Goal: Contribute content: Add original content to the website for others to see

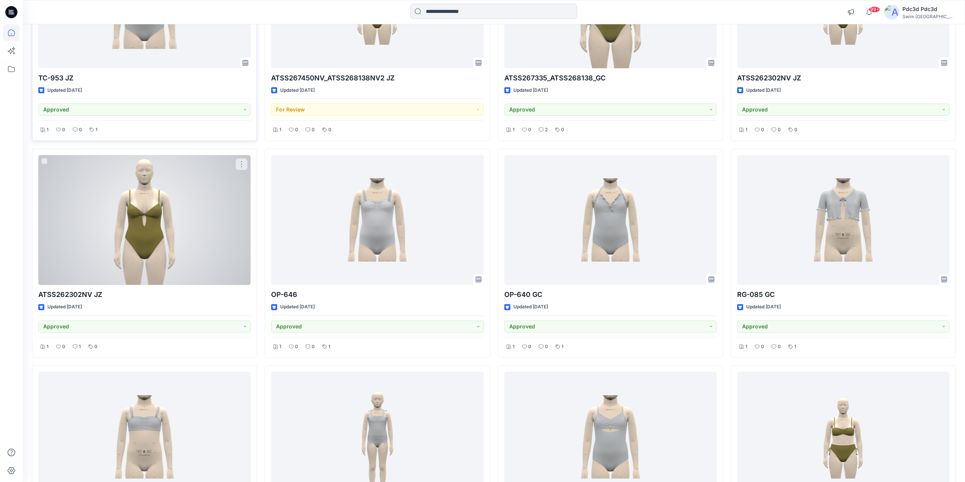
scroll to position [948, 0]
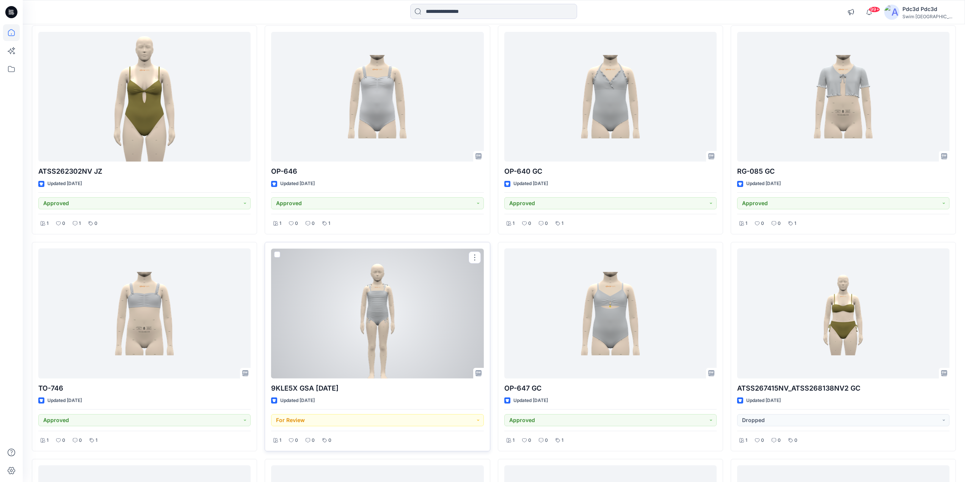
click at [347, 305] on div at bounding box center [377, 313] width 212 height 130
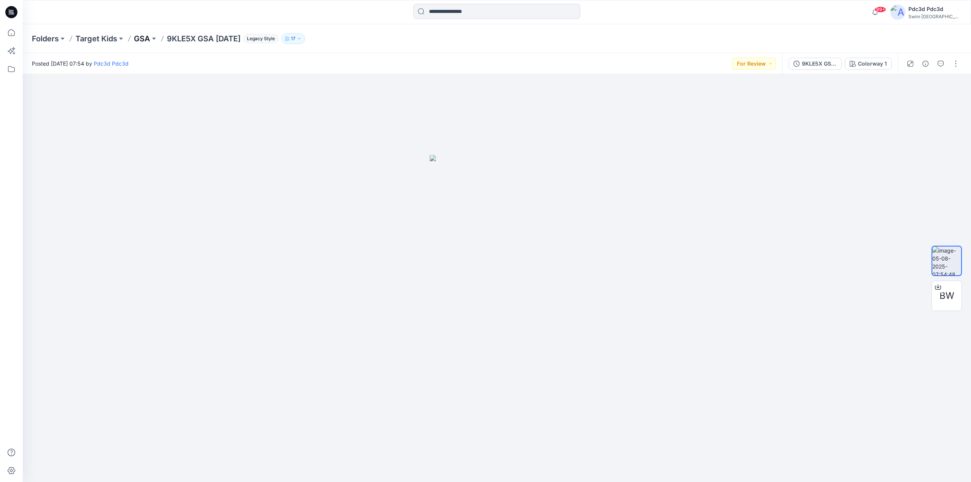
click at [136, 38] on p "GSA" at bounding box center [142, 38] width 16 height 11
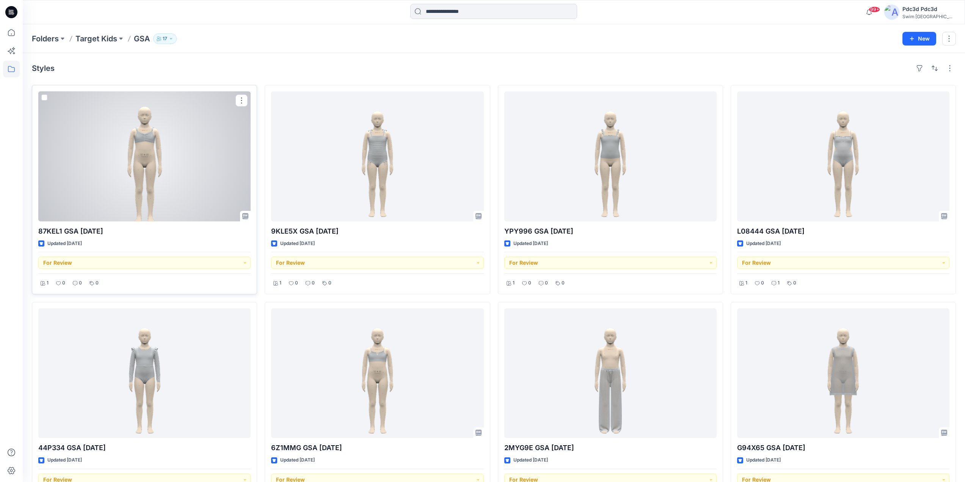
click at [177, 152] on div at bounding box center [144, 156] width 212 height 130
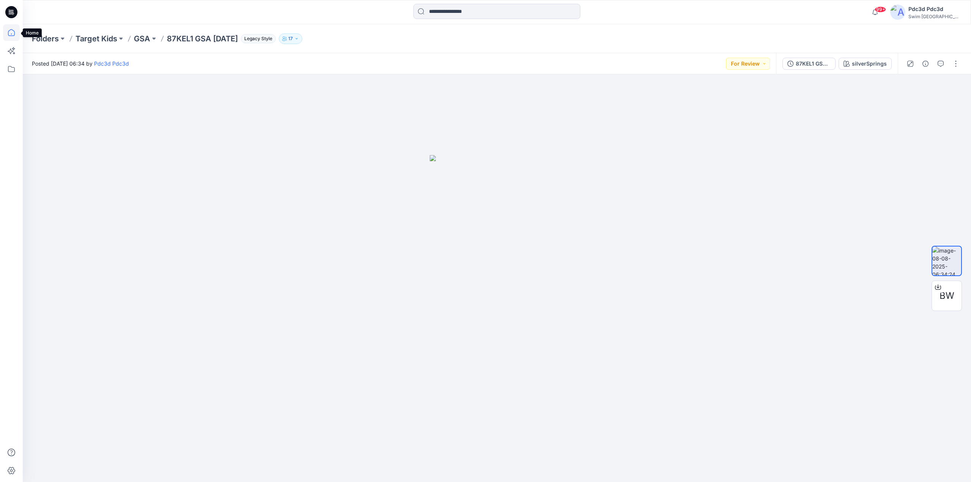
click at [11, 30] on icon at bounding box center [11, 32] width 7 height 7
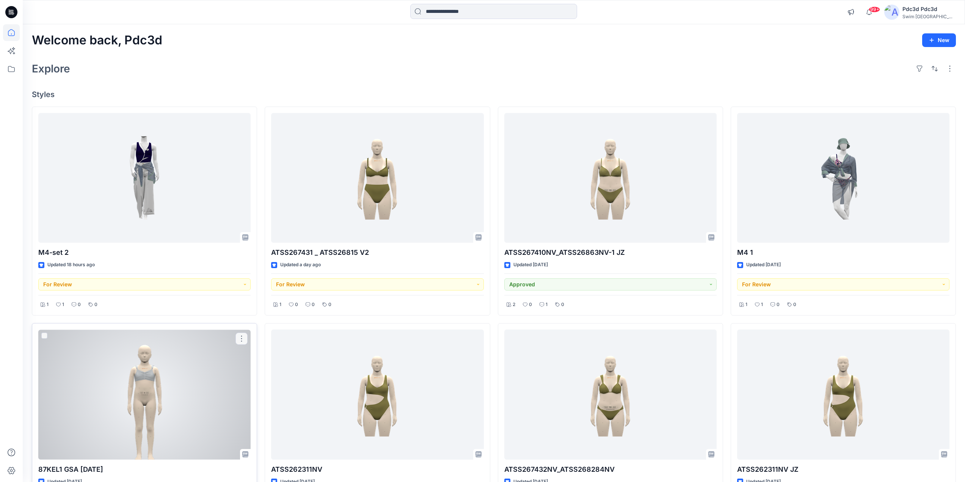
click at [155, 373] on div at bounding box center [144, 394] width 212 height 130
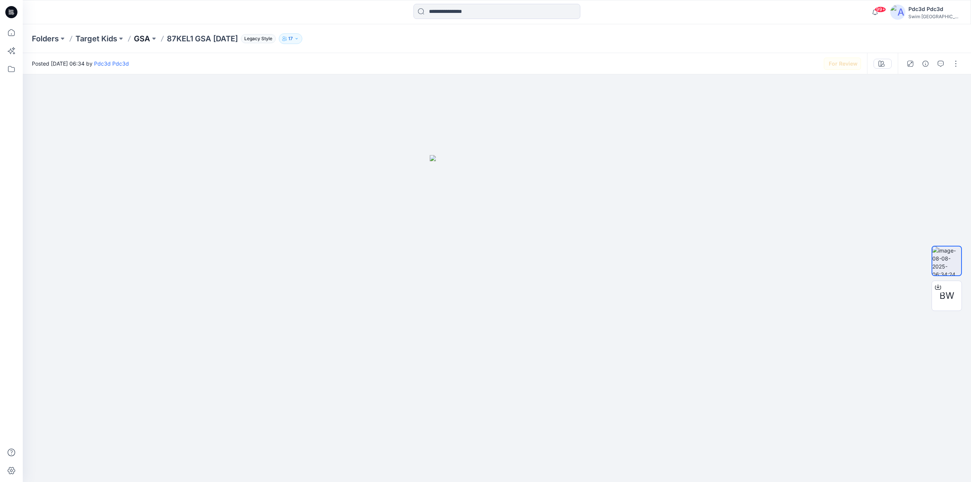
click at [144, 37] on p "GSA" at bounding box center [142, 38] width 16 height 11
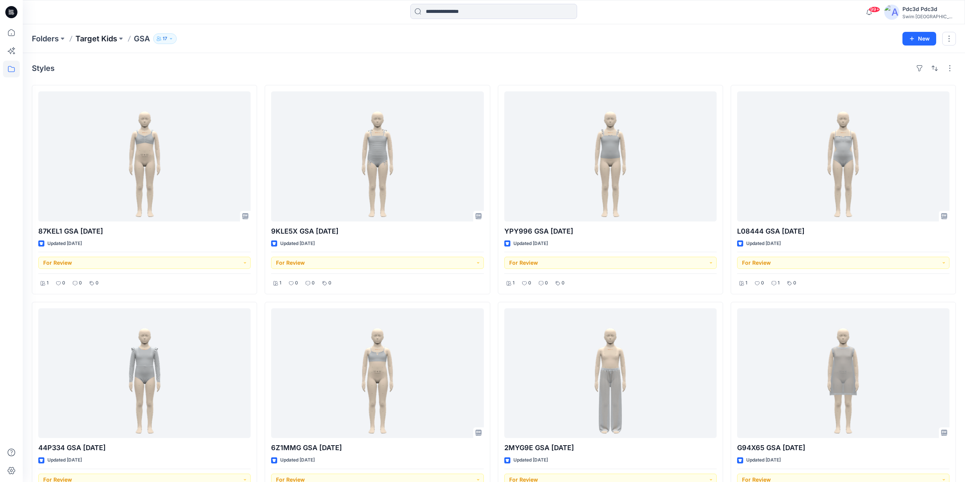
click at [88, 38] on p "Target Kids" at bounding box center [96, 38] width 42 height 11
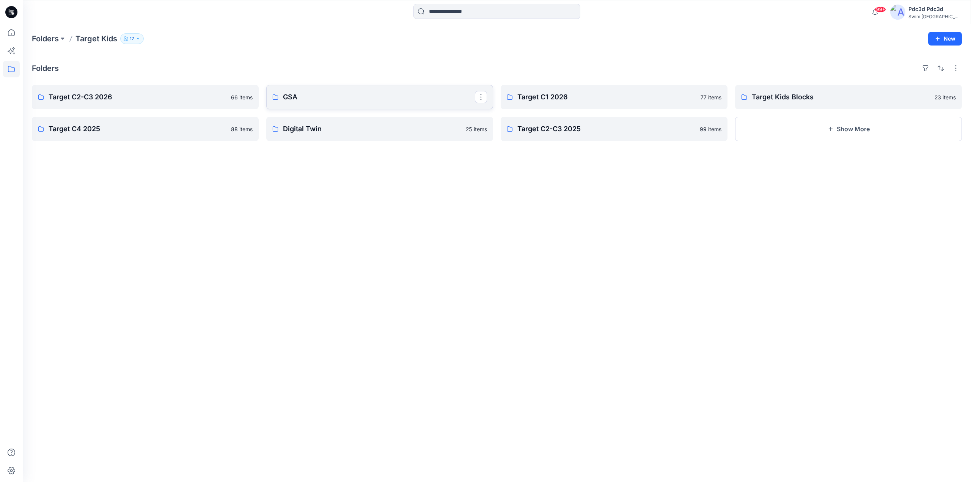
click at [290, 89] on link "GSA" at bounding box center [379, 97] width 227 height 24
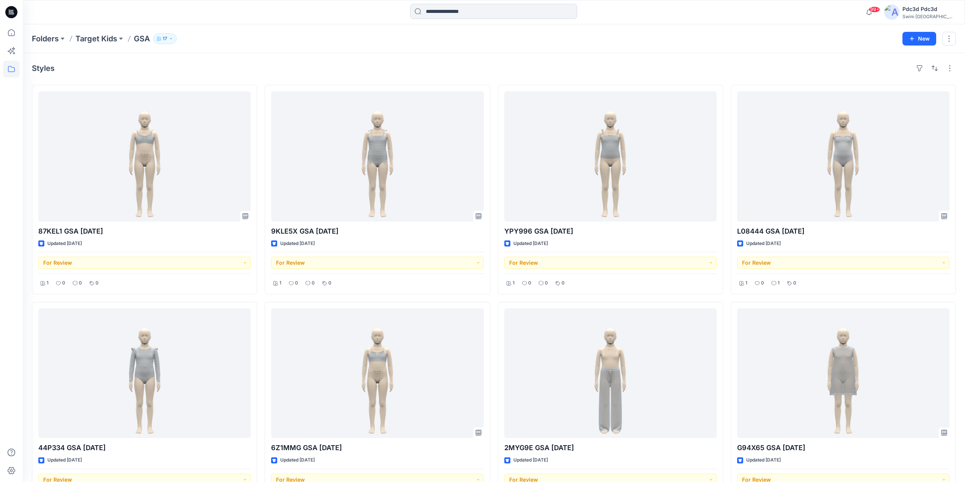
click at [282, 51] on div "Folders Target Kids GSA 17 New" at bounding box center [494, 38] width 942 height 29
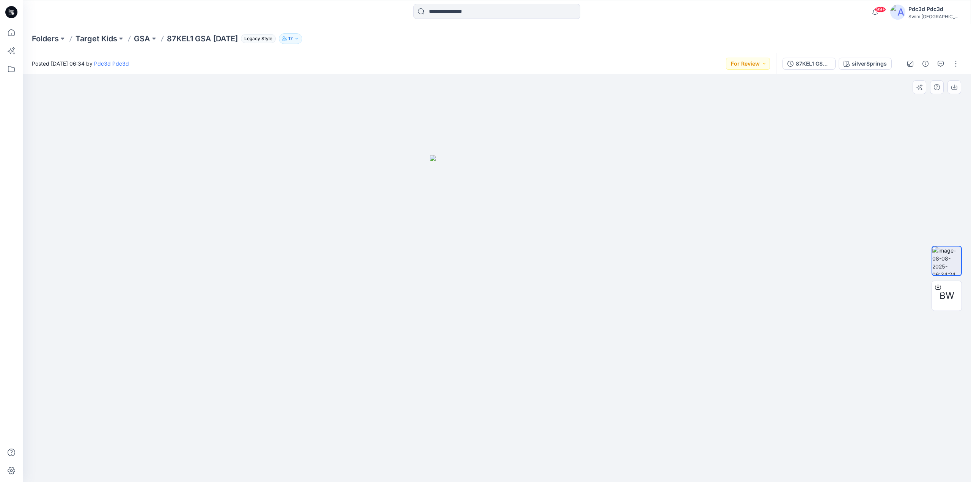
click at [637, 342] on div at bounding box center [497, 278] width 948 height 408
drag, startPoint x: 525, startPoint y: 375, endPoint x: 435, endPoint y: 372, distance: 89.9
click at [435, 372] on img at bounding box center [497, 318] width 135 height 327
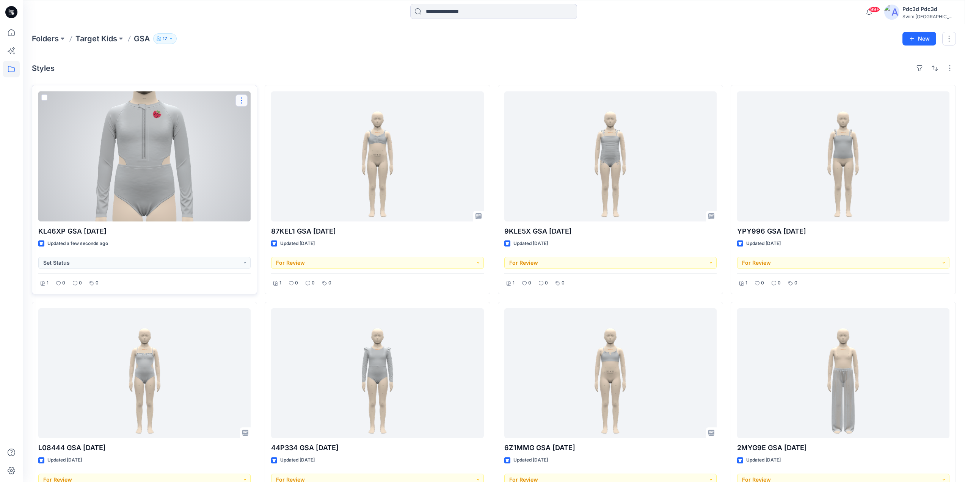
click at [238, 100] on button "button" at bounding box center [241, 100] width 12 height 12
click at [249, 119] on button "Edit" at bounding box center [278, 118] width 82 height 14
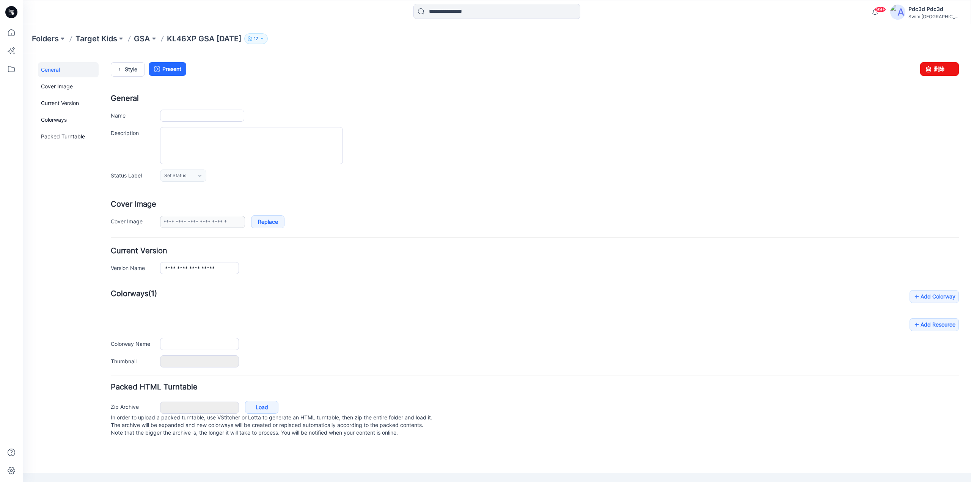
type input "**********"
type input "*******"
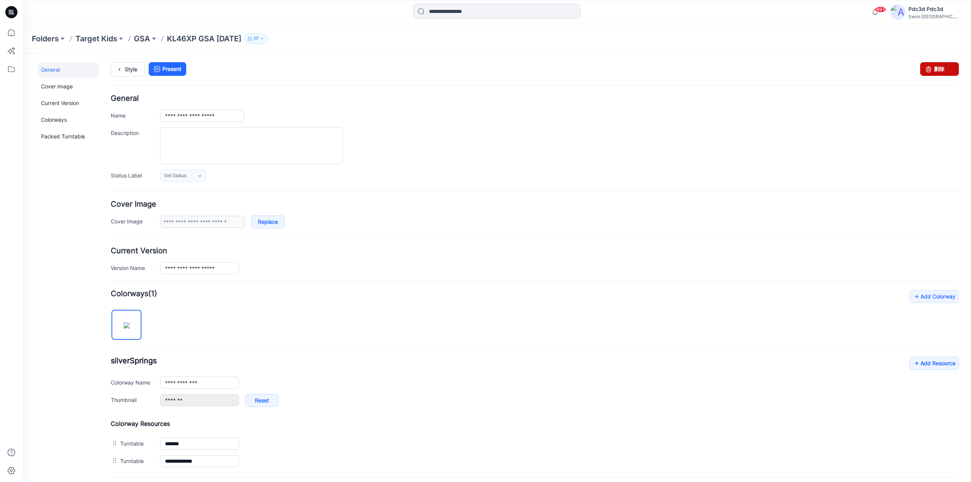
drag, startPoint x: 936, startPoint y: 74, endPoint x: 547, endPoint y: 78, distance: 389.0
click at [936, 74] on link "删除" at bounding box center [939, 69] width 39 height 14
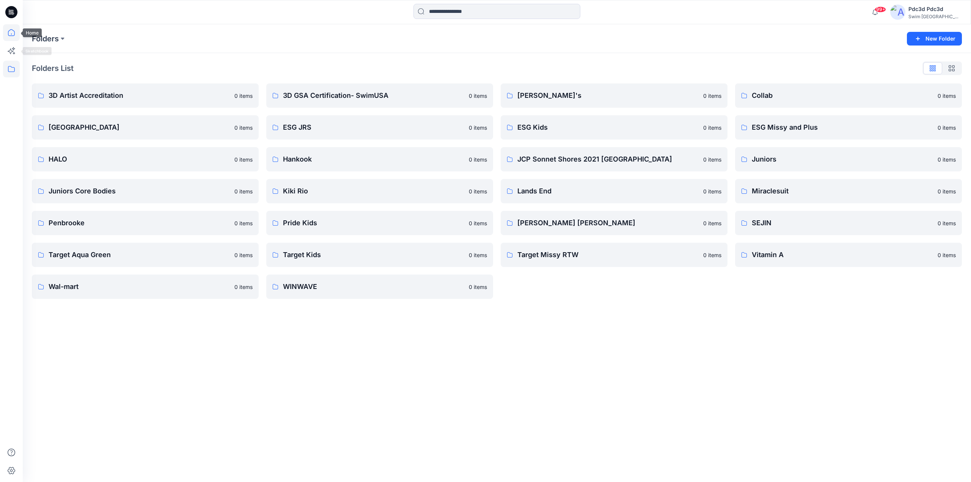
click at [16, 31] on icon at bounding box center [11, 32] width 17 height 17
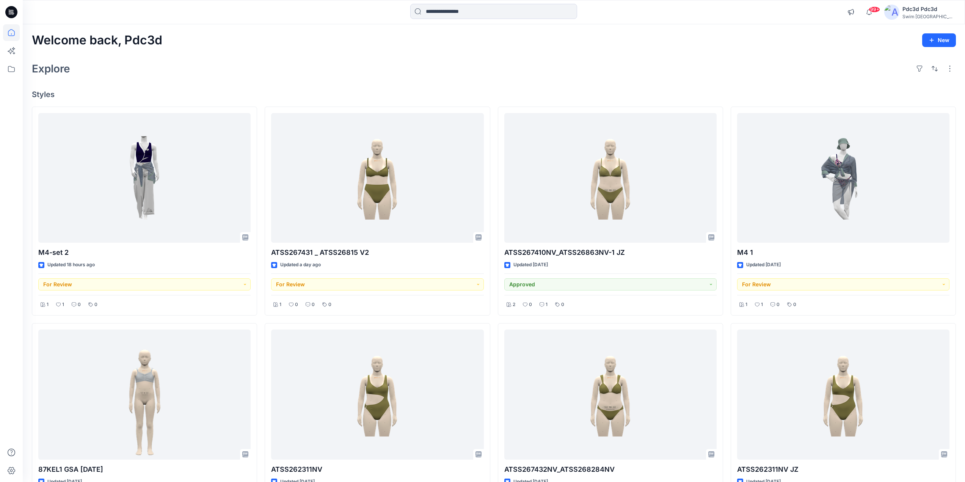
click at [218, 78] on div "Welcome back, Pdc3d New Explore Styles M4-set 2 Updated 18 hours ago For Review…" at bounding box center [494, 404] width 942 height 761
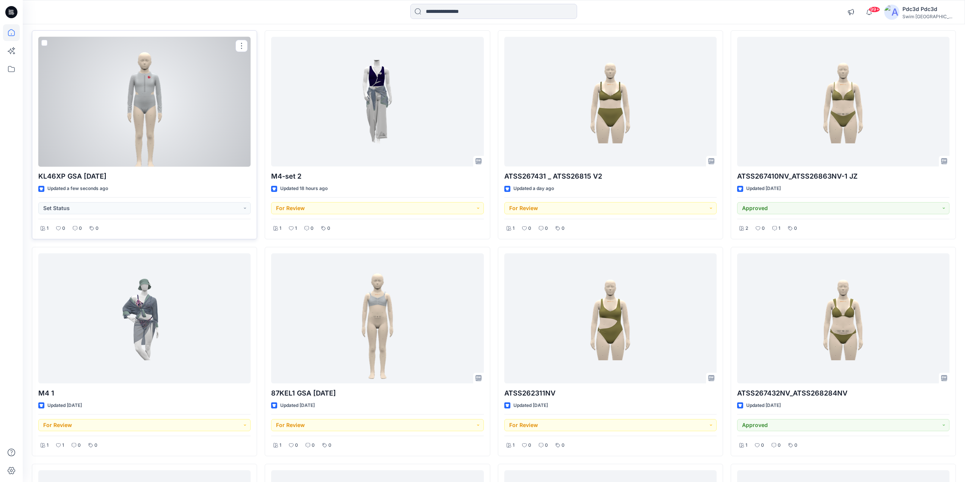
scroll to position [76, 0]
click at [139, 108] on div at bounding box center [144, 102] width 212 height 130
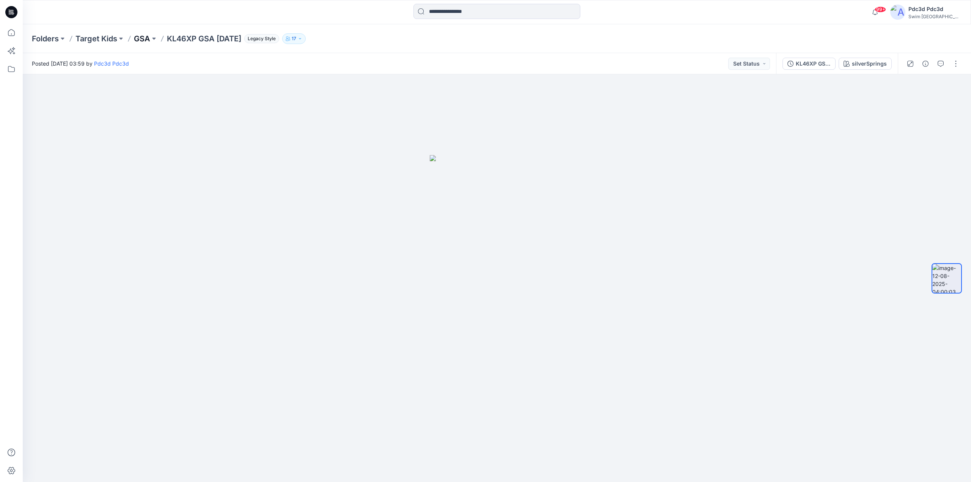
click at [147, 38] on p "GSA" at bounding box center [142, 38] width 16 height 11
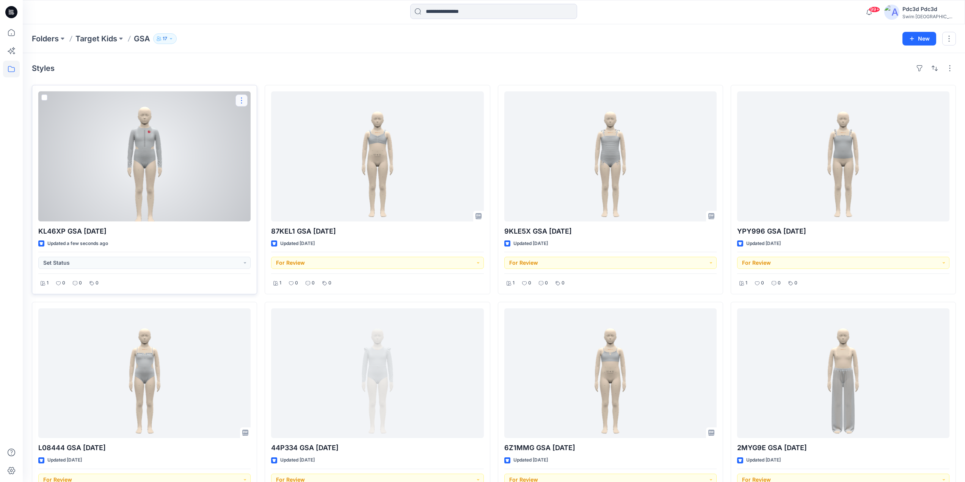
click at [238, 99] on button "button" at bounding box center [241, 100] width 12 height 12
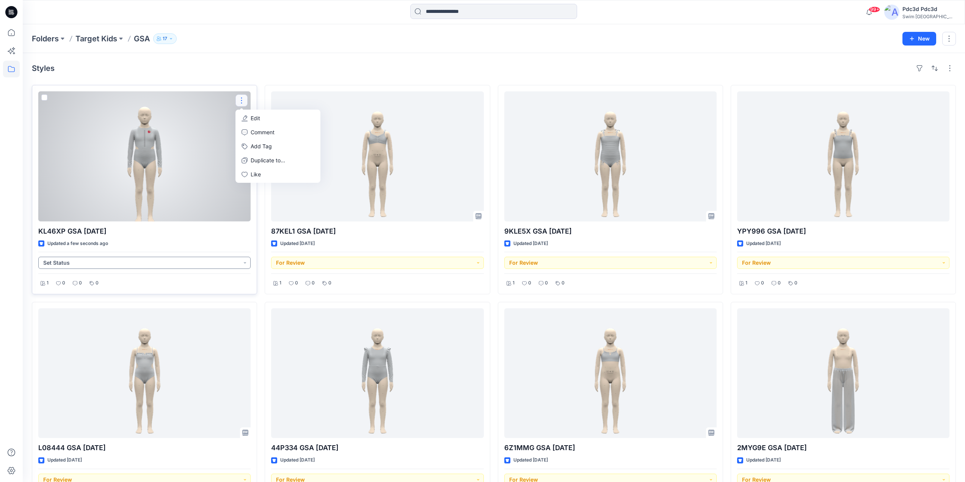
click at [246, 261] on button "Set Status" at bounding box center [144, 263] width 212 height 12
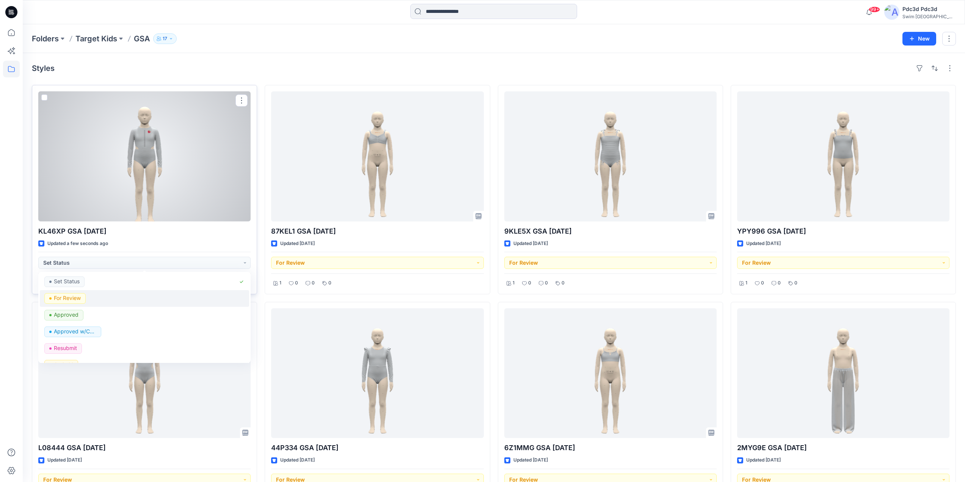
click at [72, 299] on p "For Review" at bounding box center [67, 298] width 27 height 10
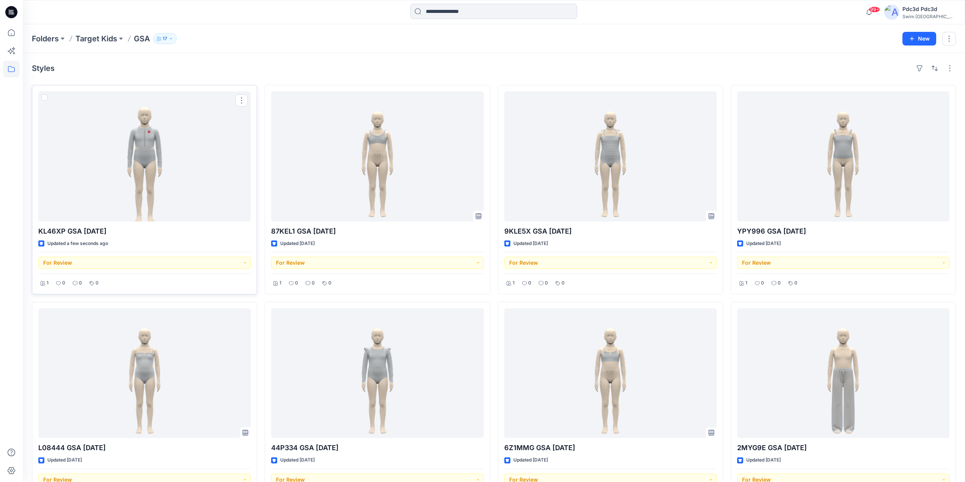
click at [195, 72] on div "Styles" at bounding box center [494, 68] width 924 height 12
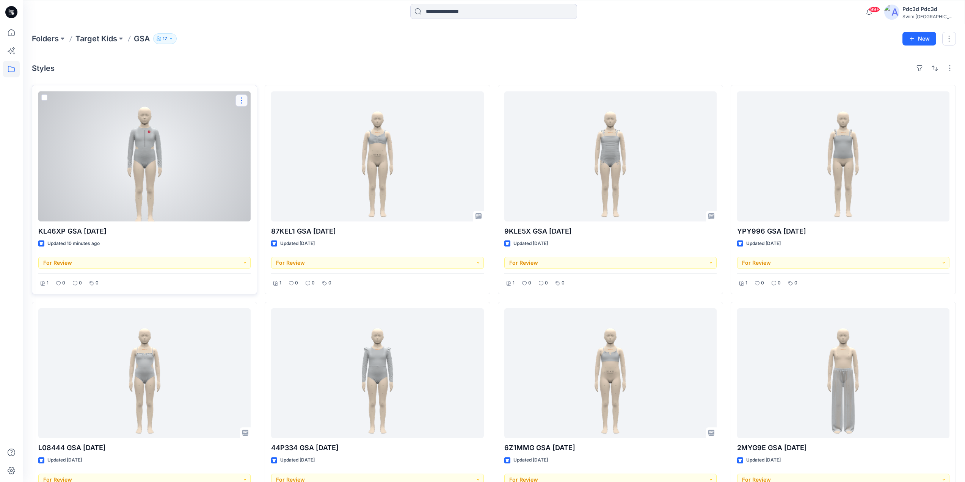
click at [240, 101] on button "button" at bounding box center [241, 100] width 12 height 12
click at [250, 119] on button "Edit" at bounding box center [278, 118] width 82 height 14
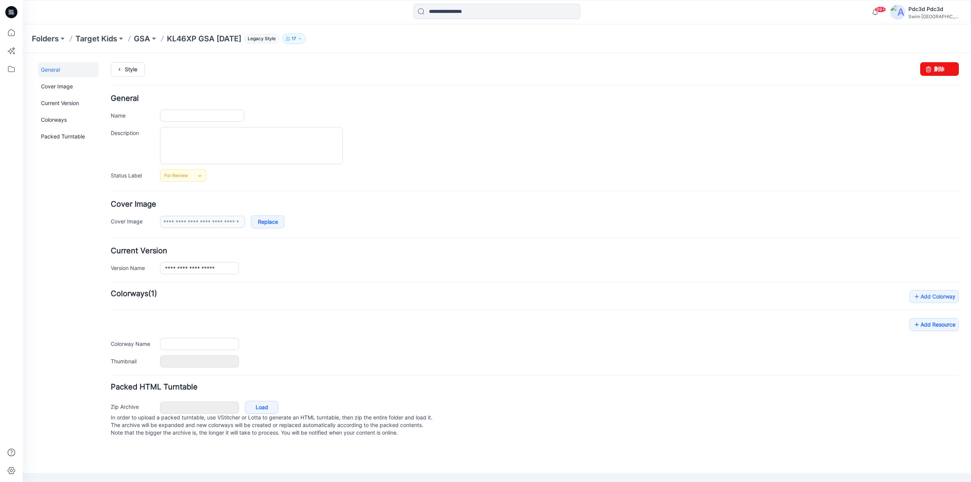
type input "**********"
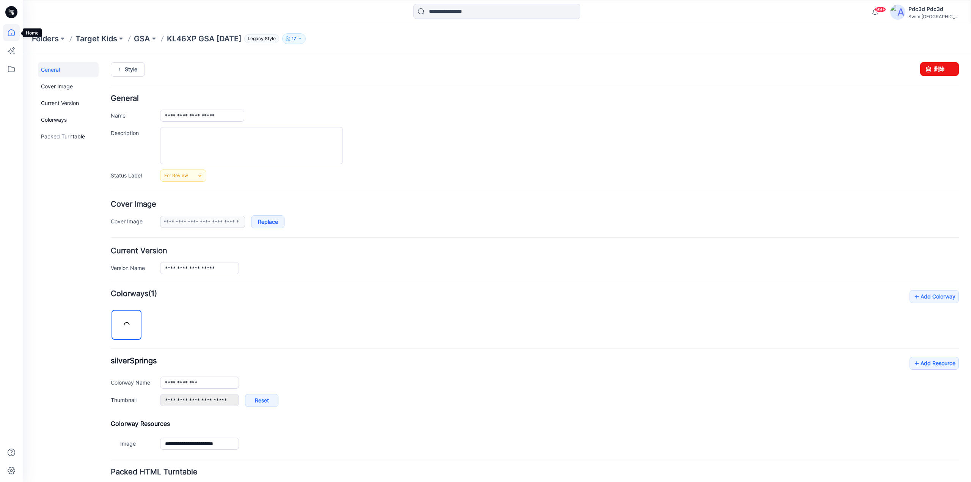
click at [8, 34] on icon at bounding box center [11, 32] width 17 height 17
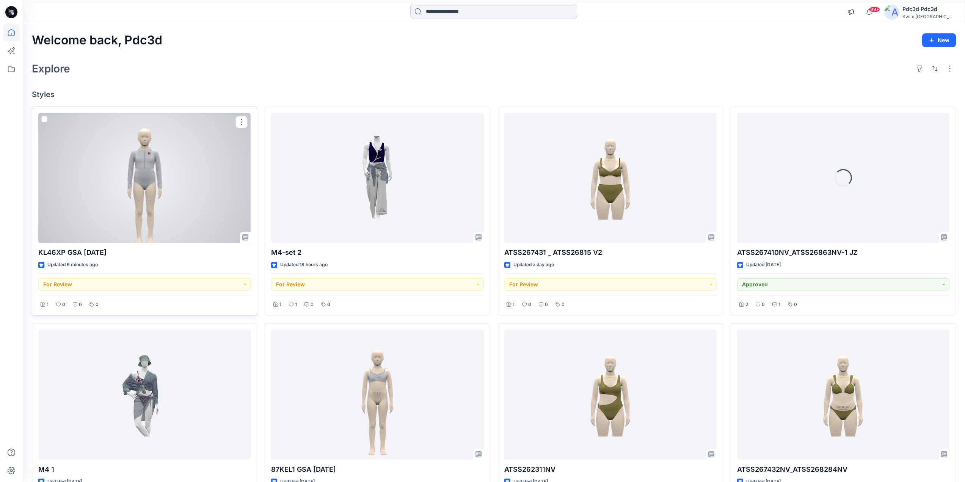
click at [184, 154] on div at bounding box center [144, 178] width 212 height 130
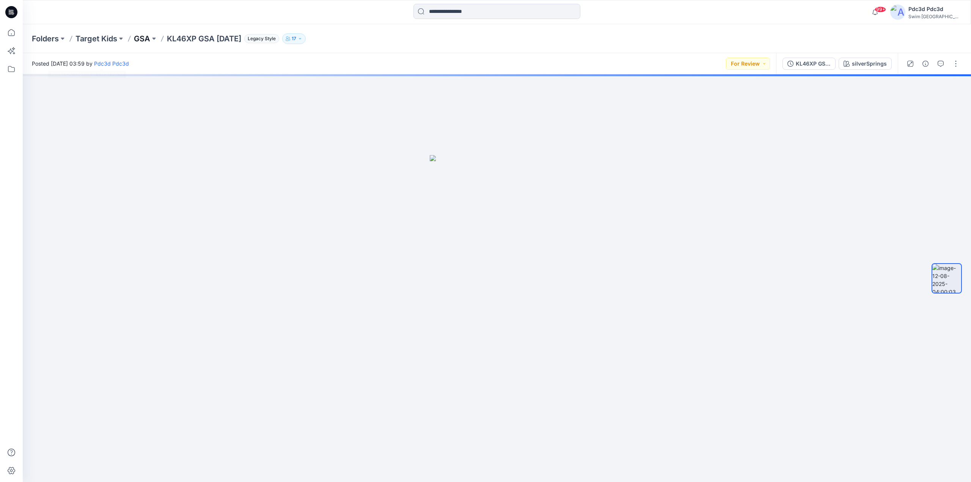
click at [148, 34] on p "GSA" at bounding box center [142, 38] width 16 height 11
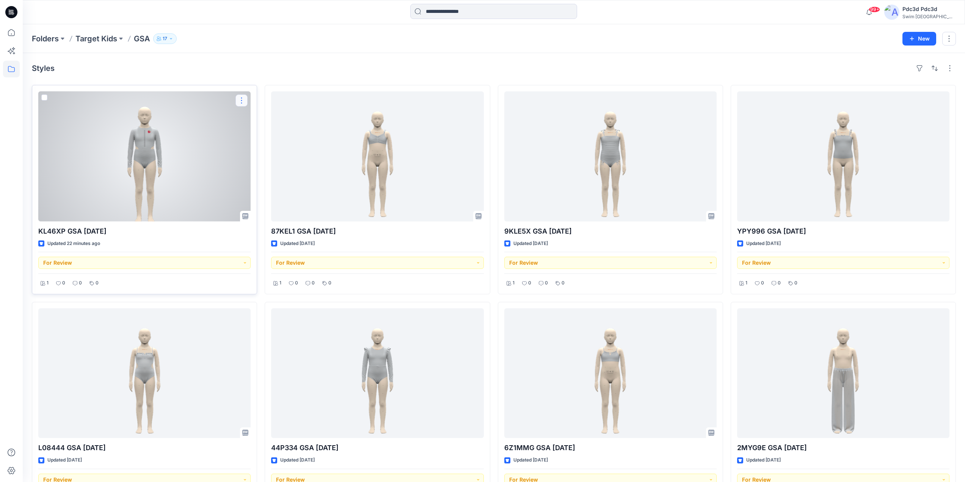
click at [239, 101] on button "button" at bounding box center [241, 100] width 12 height 12
click at [251, 117] on p "Edit" at bounding box center [255, 118] width 9 height 8
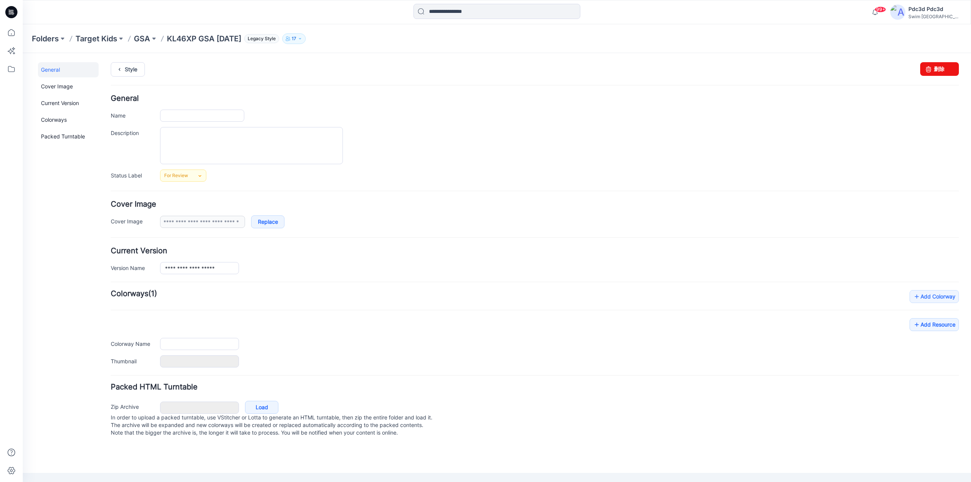
type input "**********"
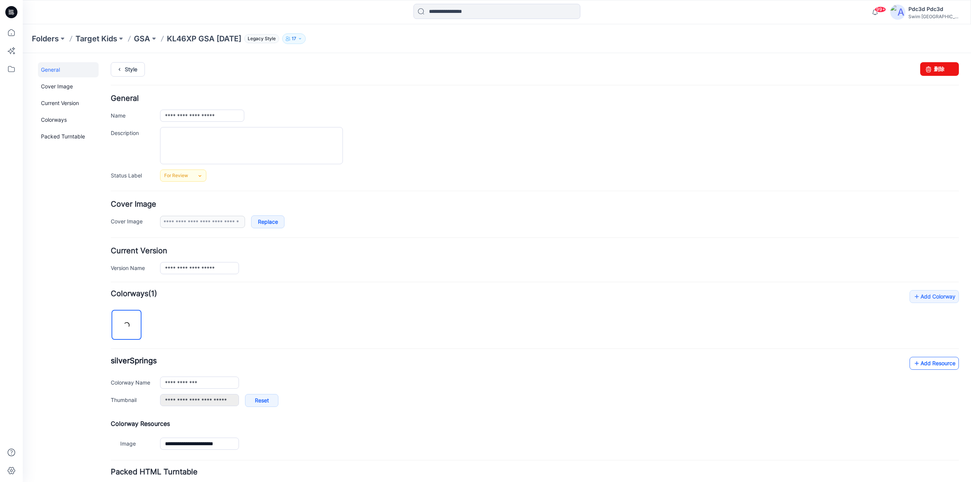
click at [914, 358] on icon at bounding box center [917, 363] width 8 height 12
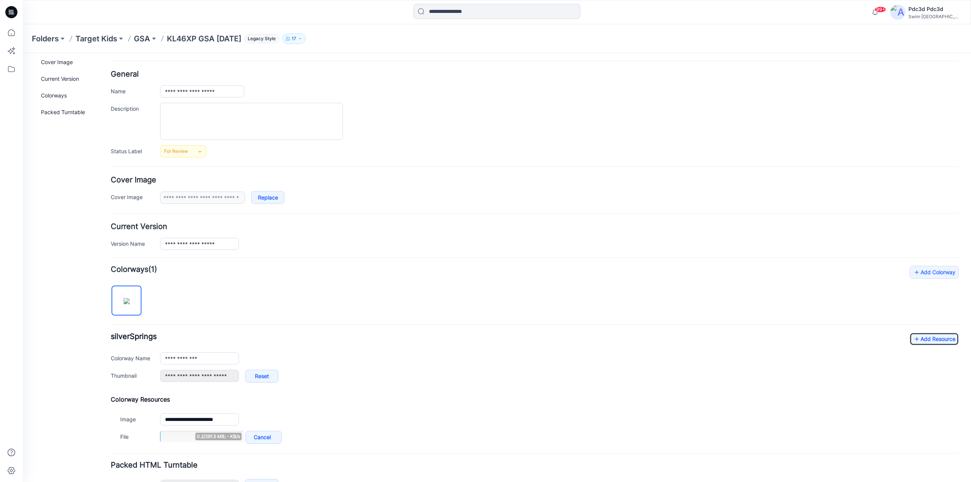
scroll to position [38, 0]
